Goal: Task Accomplishment & Management: Manage account settings

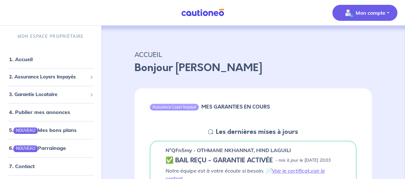
click at [381, 13] on p "Mon compte" at bounding box center [370, 13] width 30 height 8
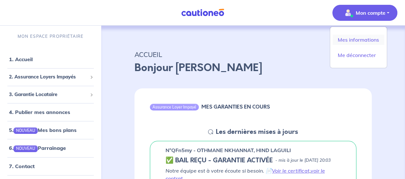
click at [363, 42] on link "Mes informations" at bounding box center [358, 40] width 52 height 10
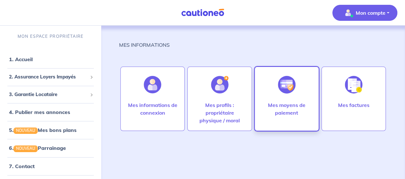
click at [289, 109] on p "Mes moyens de paiement" at bounding box center [286, 108] width 51 height 15
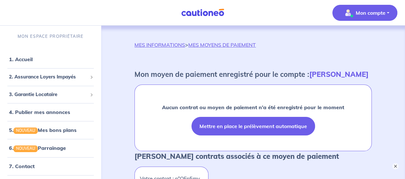
click at [283, 127] on button "Mettre en place le prélèvement automatique" at bounding box center [253, 126] width 124 height 19
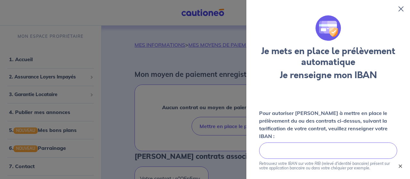
click at [401, 166] on button "×" at bounding box center [400, 166] width 8 height 8
click at [366, 145] on div at bounding box center [328, 150] width 138 height 16
click at [368, 88] on div "Je mets en place le prélèvement automatique Je renseigne mon IBAN Pour autorise…" at bounding box center [328, 104] width 164 height 179
click at [404, 165] on div "Je mets en place le prélèvement automatique Je renseigne mon IBAN Pour autorise…" at bounding box center [328, 104] width 164 height 179
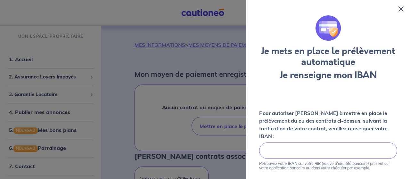
click at [398, 11] on icon at bounding box center [400, 8] width 5 height 5
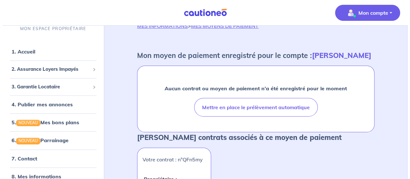
scroll to position [20, 0]
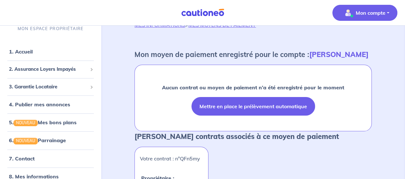
click at [201, 109] on button "Mettre en place le prélèvement automatique" at bounding box center [253, 106] width 124 height 19
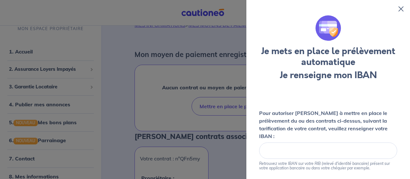
click at [276, 153] on div at bounding box center [328, 150] width 138 height 16
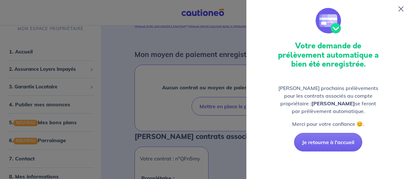
click at [402, 8] on icon at bounding box center [400, 8] width 5 height 5
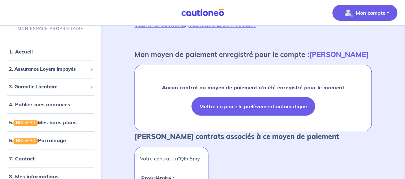
click at [227, 107] on button "Mettre en place le prélèvement automatique" at bounding box center [253, 106] width 124 height 19
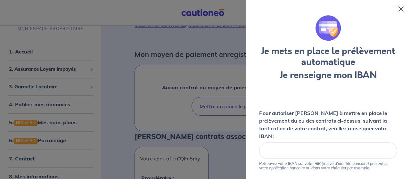
click at [284, 146] on div at bounding box center [328, 150] width 138 height 16
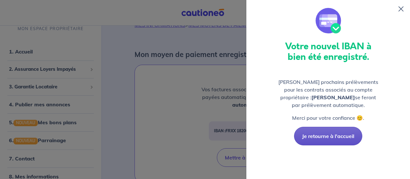
click at [320, 138] on button "Je retourne à l'accueil" at bounding box center [328, 136] width 68 height 19
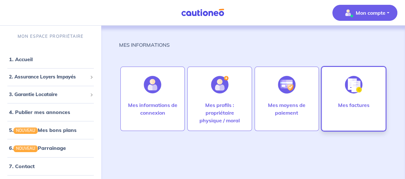
click at [352, 100] on div at bounding box center [353, 84] width 28 height 33
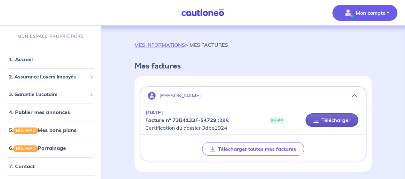
click at [332, 122] on link "Télécharger" at bounding box center [331, 119] width 53 height 13
